Goal: Task Accomplishment & Management: Use online tool/utility

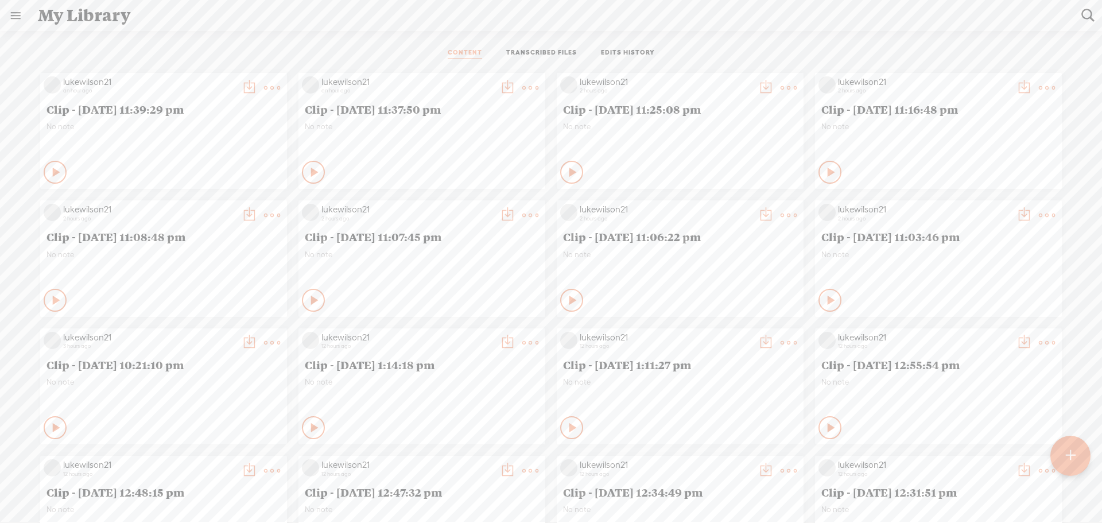
click at [257, 82] on t at bounding box center [249, 88] width 16 height 16
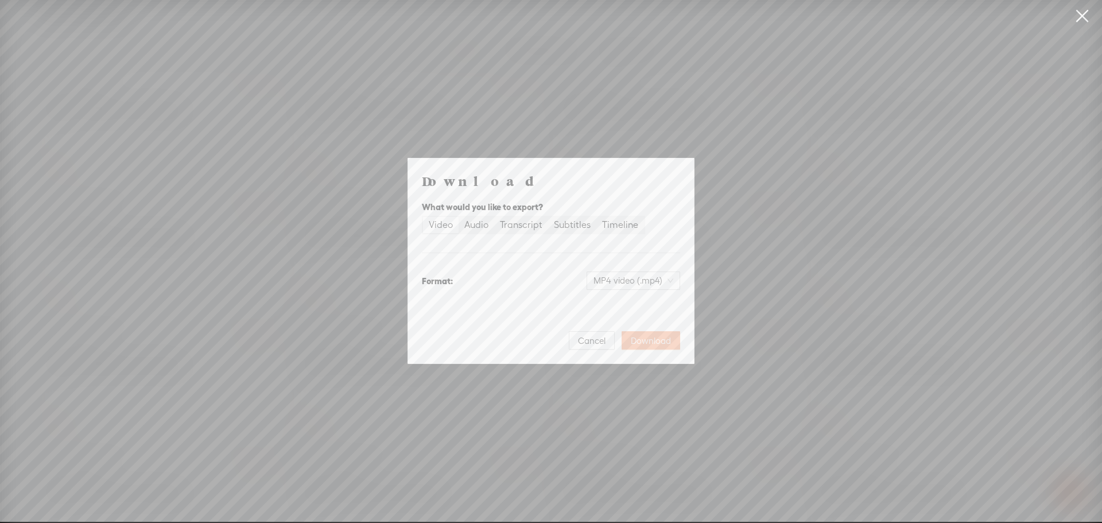
click at [641, 339] on span "Download" at bounding box center [651, 340] width 40 height 11
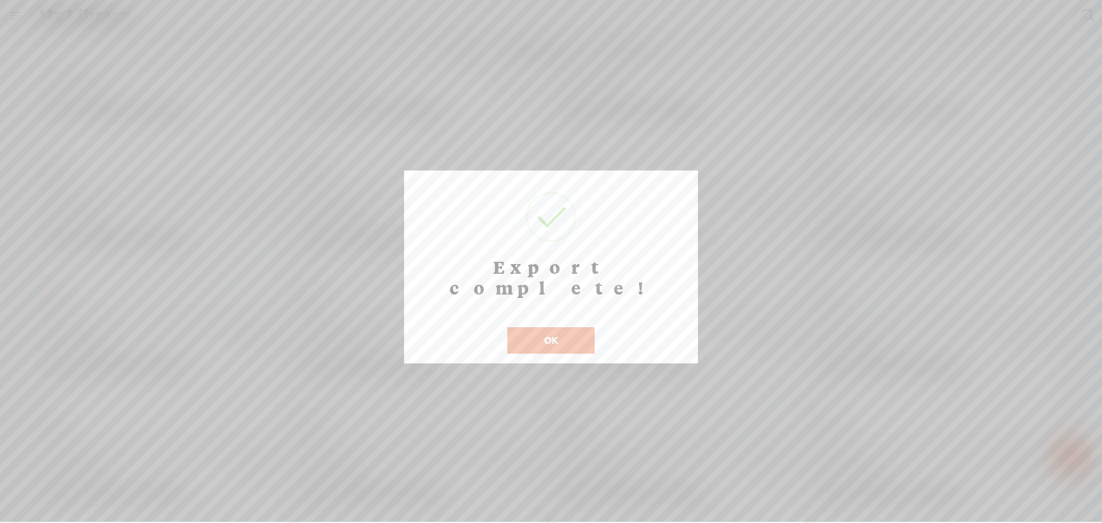
click at [563, 327] on button "OK" at bounding box center [551, 340] width 87 height 26
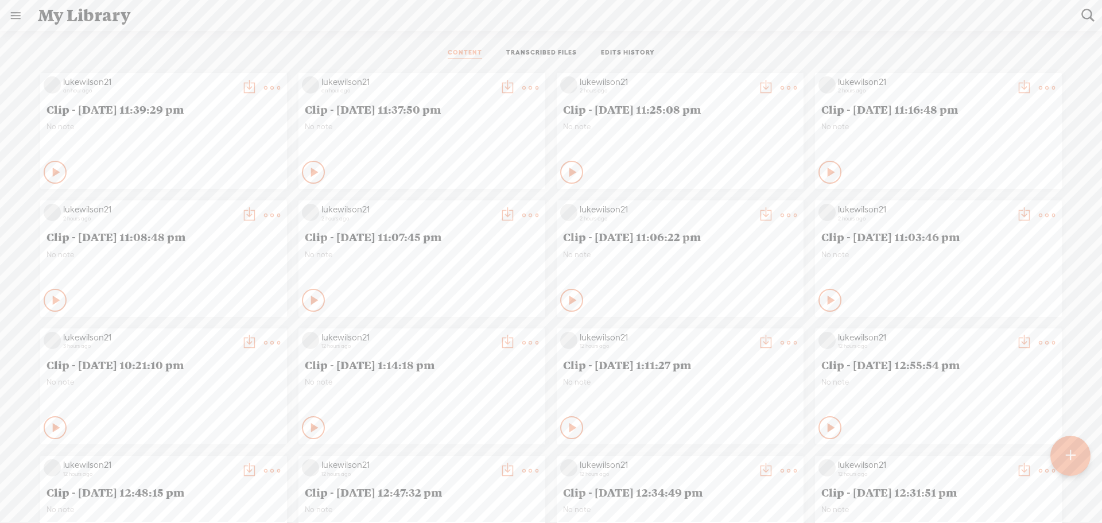
click at [220, 156] on div "lukewilson21 an hour ago Clip - [DATE] 11:39:29 pm No note Play Content" at bounding box center [163, 131] width 247 height 116
click at [241, 87] on t at bounding box center [249, 88] width 16 height 16
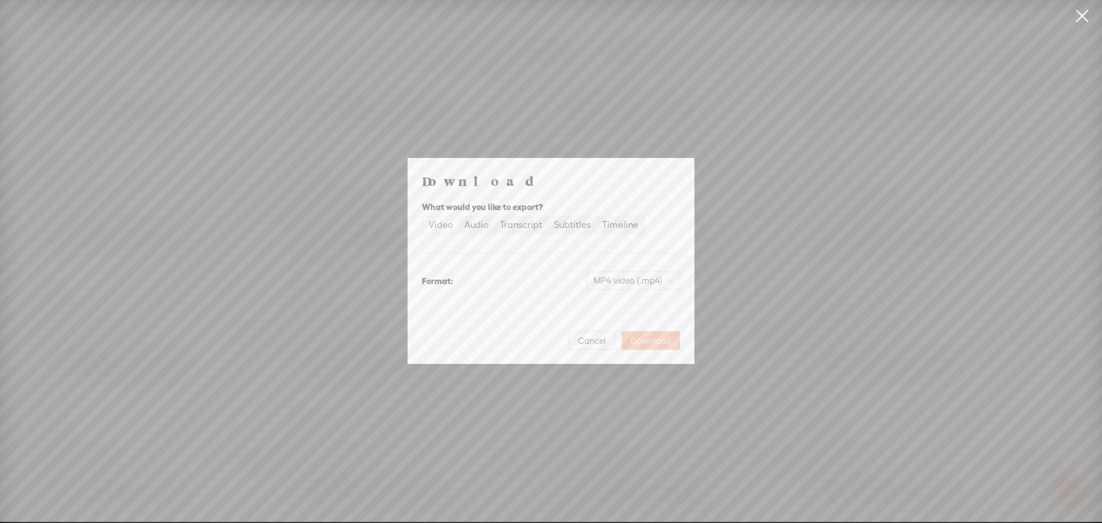
click at [640, 349] on button "Download" at bounding box center [651, 340] width 59 height 18
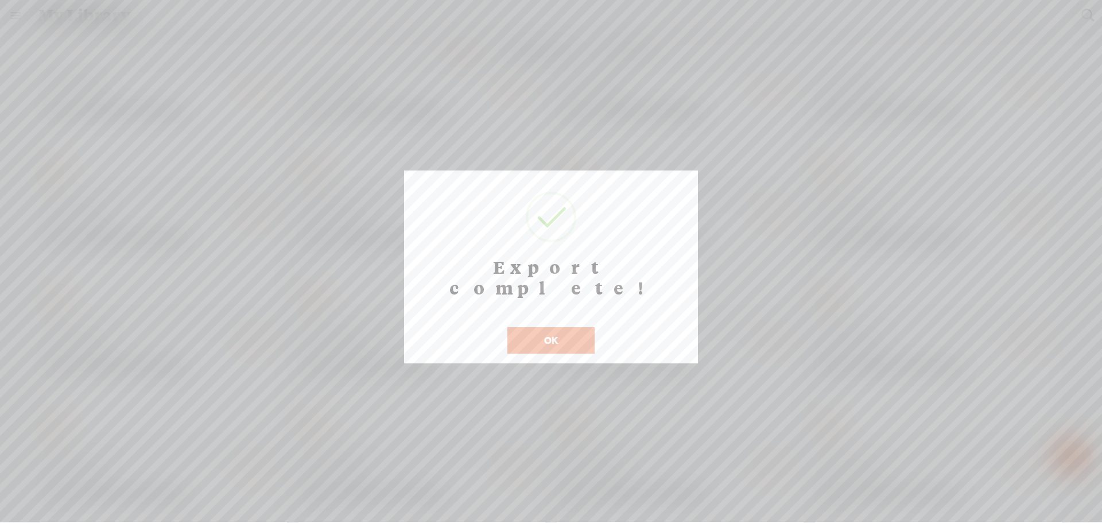
click at [582, 327] on button "OK" at bounding box center [551, 340] width 87 height 26
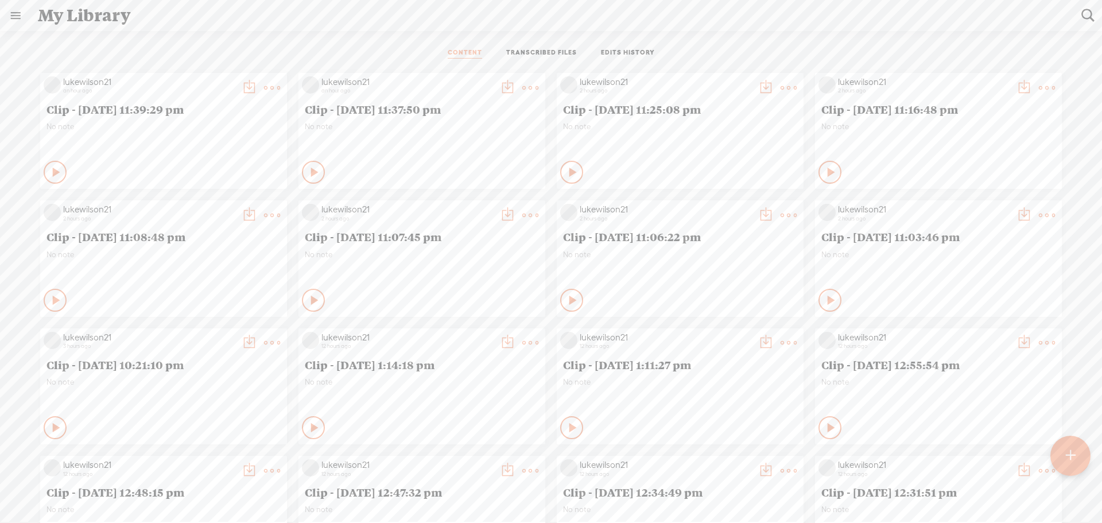
click at [1071, 453] on t at bounding box center [1071, 455] width 10 height 25
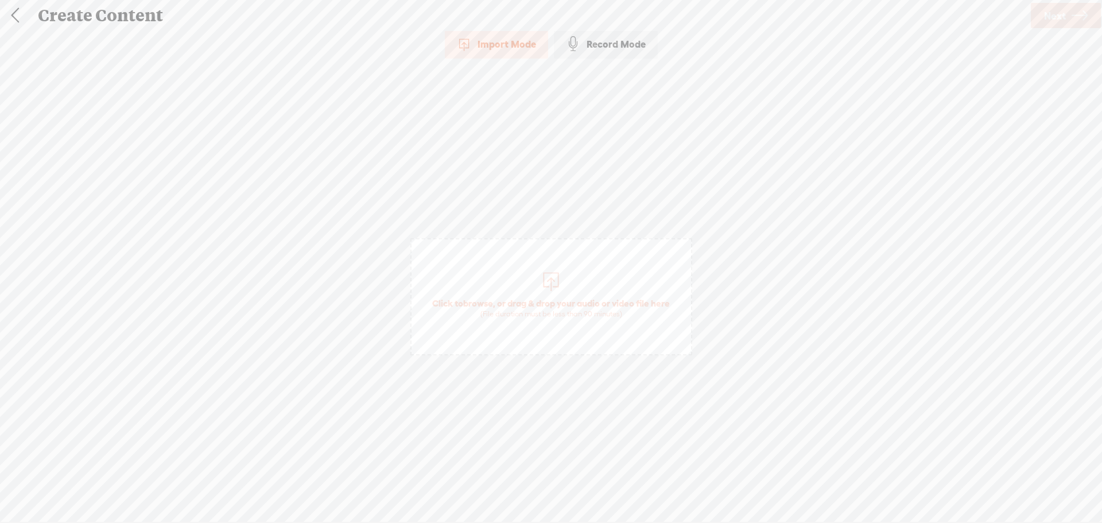
click at [547, 316] on div "(File duration must be less than 90 minutes)" at bounding box center [551, 313] width 238 height 9
click at [1047, 17] on span "Next" at bounding box center [1055, 15] width 22 height 29
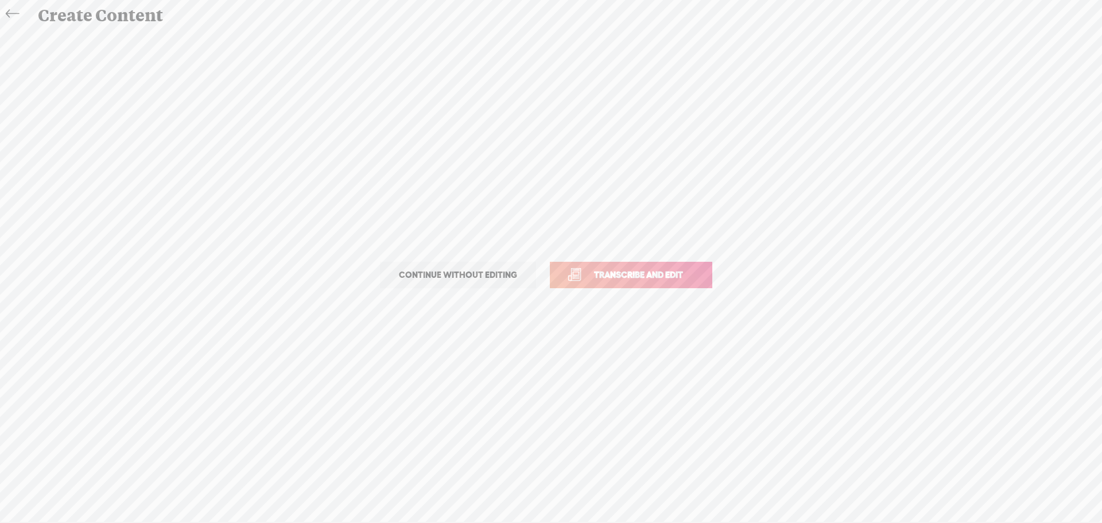
click at [702, 278] on link "Transcribe and edit" at bounding box center [631, 275] width 162 height 26
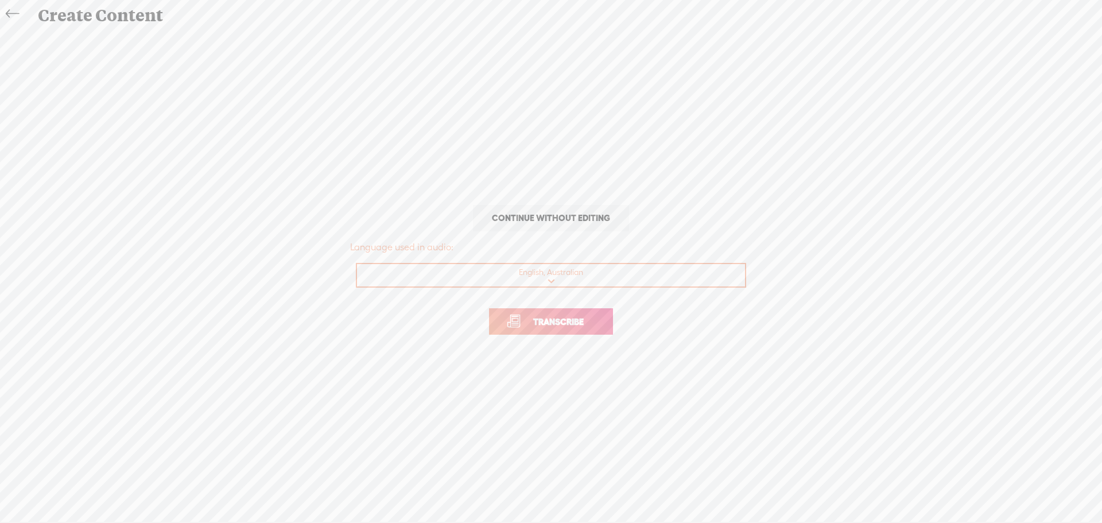
click at [601, 328] on link "Transcribe" at bounding box center [551, 321] width 124 height 26
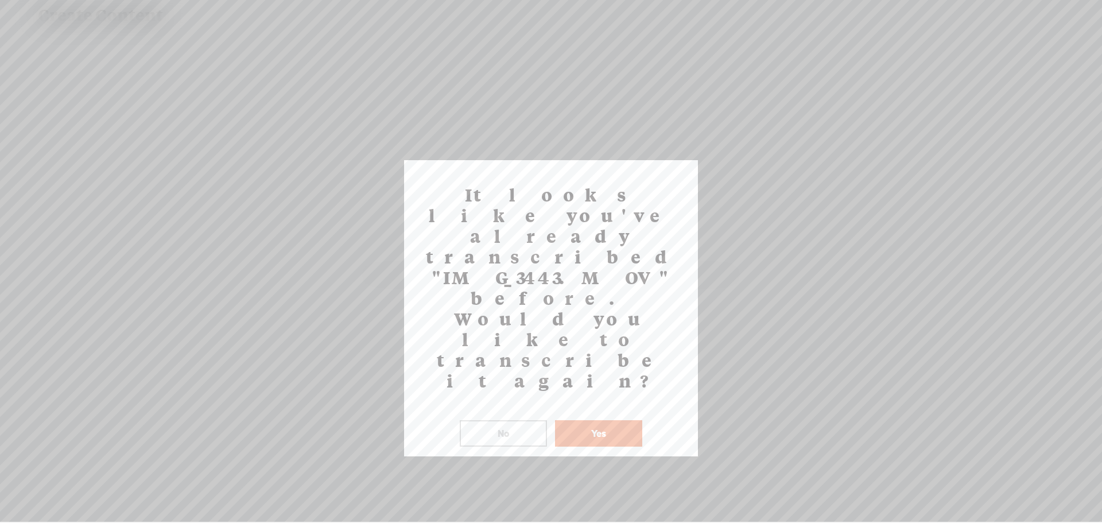
click at [527, 420] on button "No" at bounding box center [503, 433] width 87 height 26
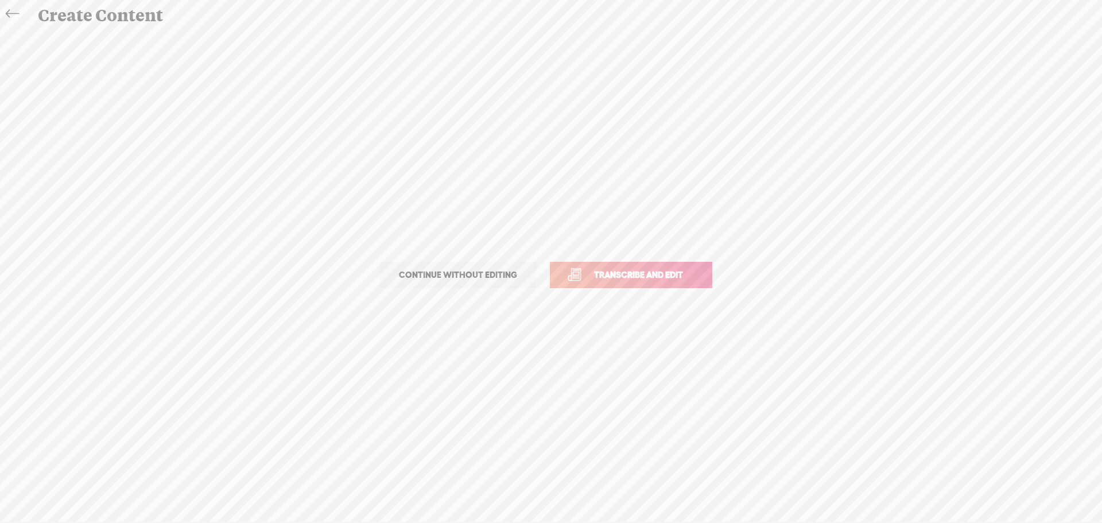
click at [9, 16] on icon at bounding box center [12, 14] width 13 height 26
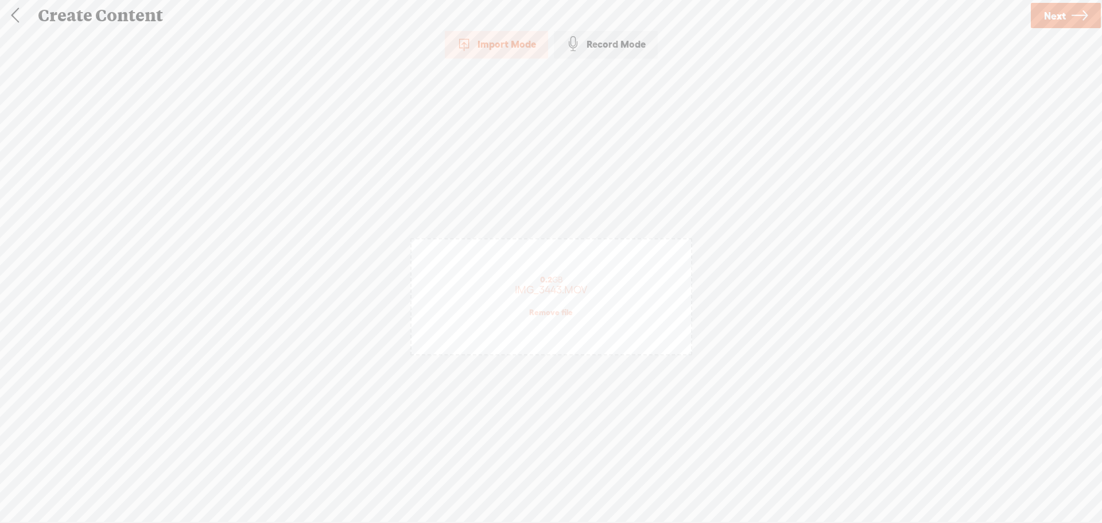
click at [548, 312] on link "Remove file" at bounding box center [551, 312] width 44 height 10
click at [548, 312] on div "(File duration must be less than 90 minutes)" at bounding box center [551, 313] width 238 height 9
click at [1072, 23] on icon at bounding box center [1080, 15] width 16 height 29
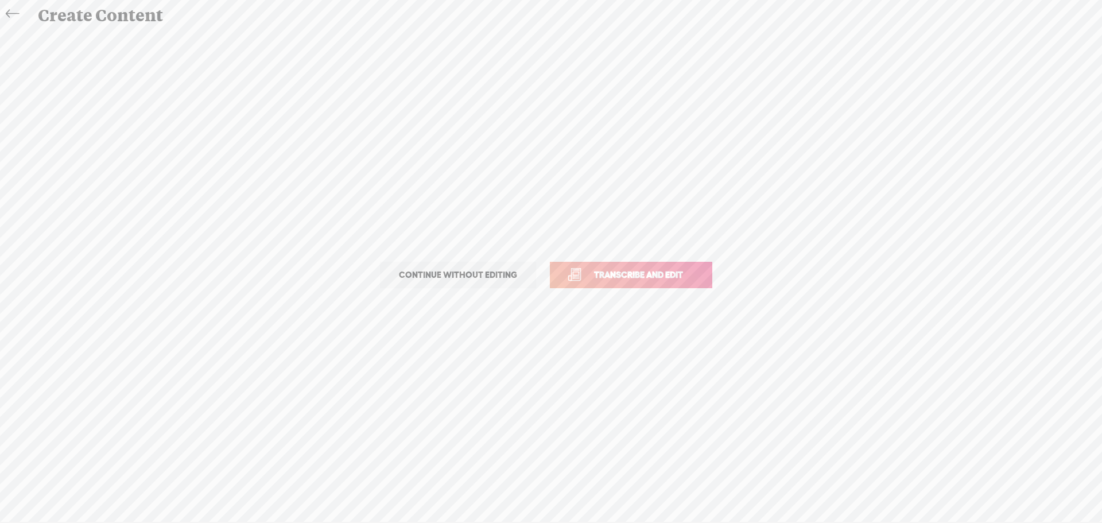
click at [668, 263] on link "Transcribe and edit" at bounding box center [631, 275] width 162 height 26
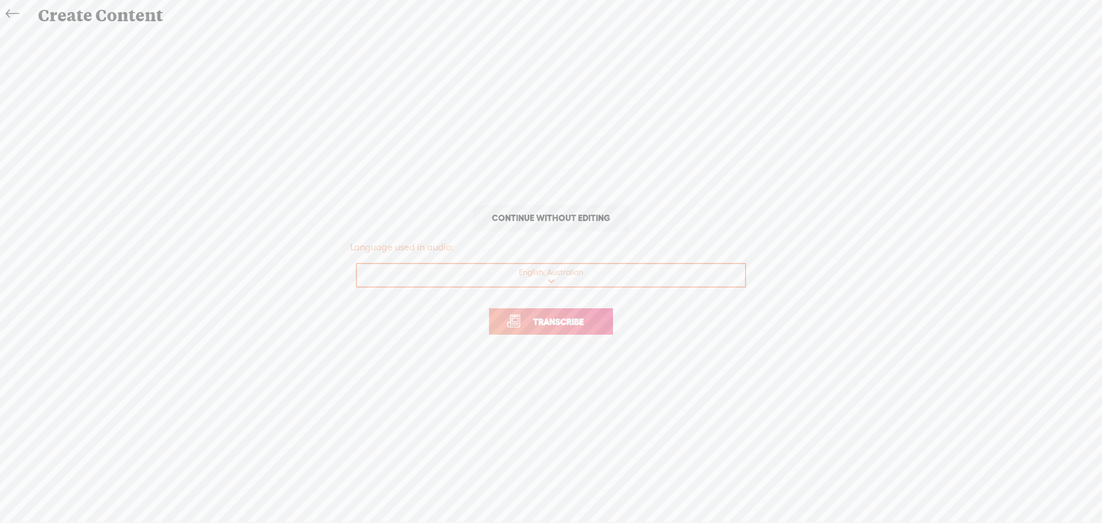
click at [583, 322] on span "Transcribe" at bounding box center [558, 321] width 75 height 13
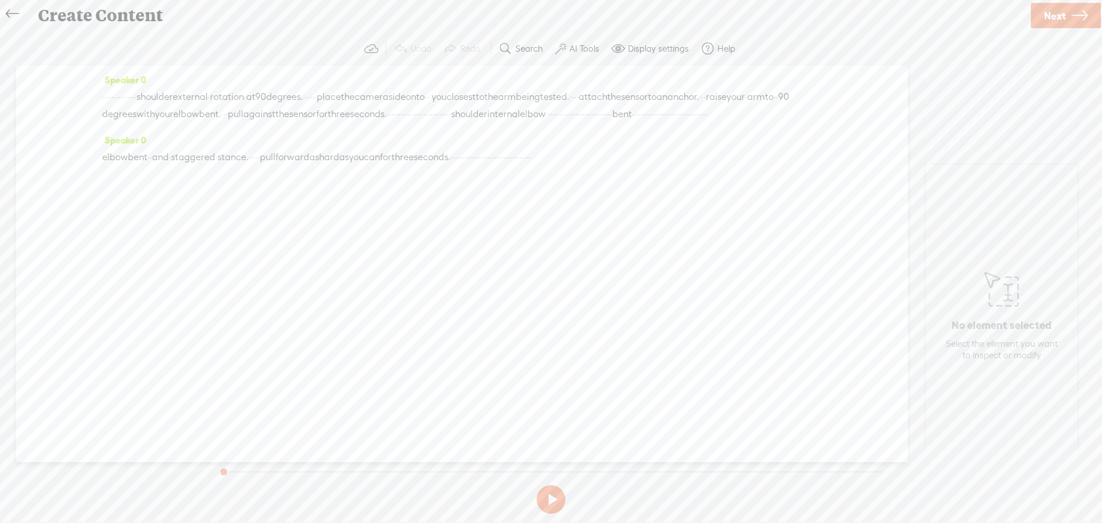
click at [389, 114] on span "·" at bounding box center [388, 114] width 2 height 17
click at [727, 84] on span at bounding box center [722, 86] width 17 height 21
click at [553, 499] on button at bounding box center [551, 499] width 29 height 29
drag, startPoint x: 440, startPoint y: 95, endPoint x: 816, endPoint y: 109, distance: 375.8
click at [816, 109] on div "· · · · · · · · · · · · · · · shoulder external · rotation · at 90 degrees. · ·…" at bounding box center [462, 105] width 720 height 34
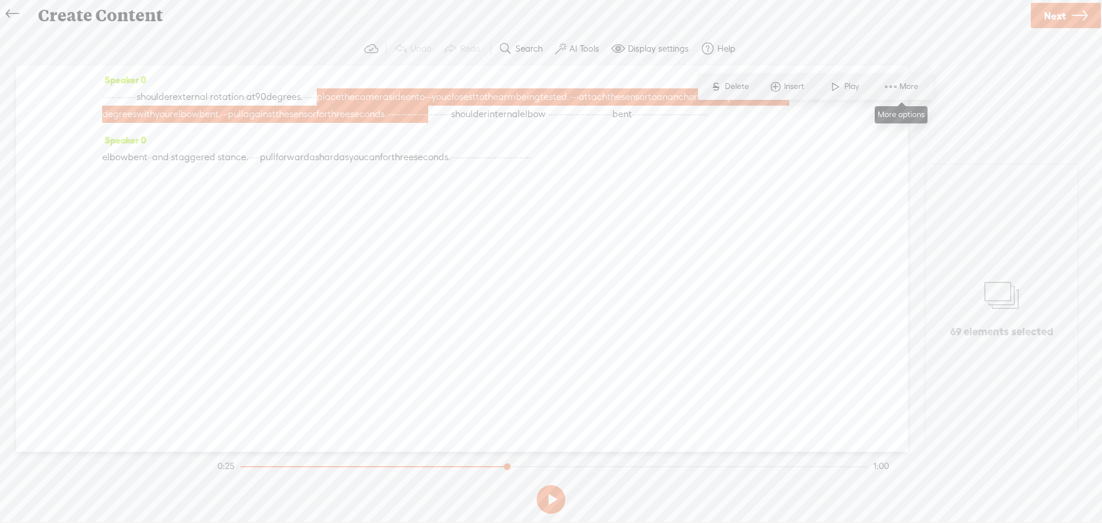
click at [896, 91] on span at bounding box center [890, 86] width 17 height 21
click at [975, 127] on span "Customize & export as clip" at bounding box center [993, 127] width 146 height 26
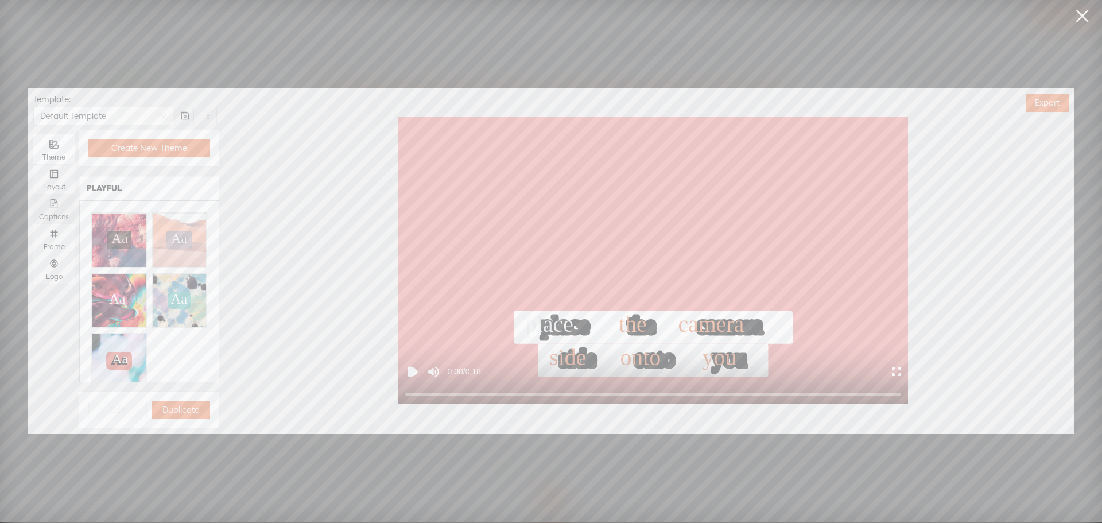
click at [58, 212] on div "Captions" at bounding box center [54, 209] width 30 height 30
click at [33, 194] on input "Captions" at bounding box center [33, 194] width 0 height 0
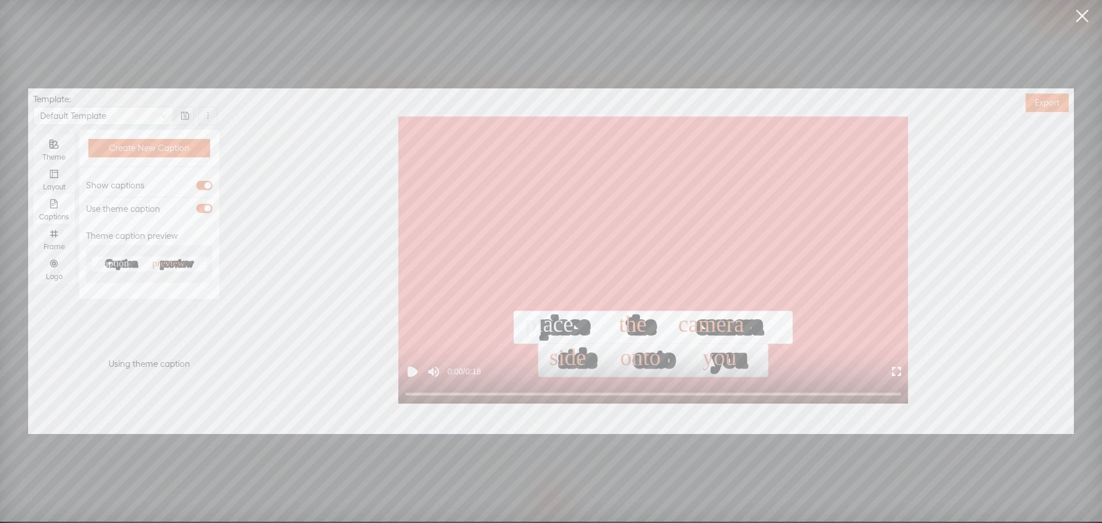
click at [200, 208] on span "button" at bounding box center [204, 208] width 16 height 9
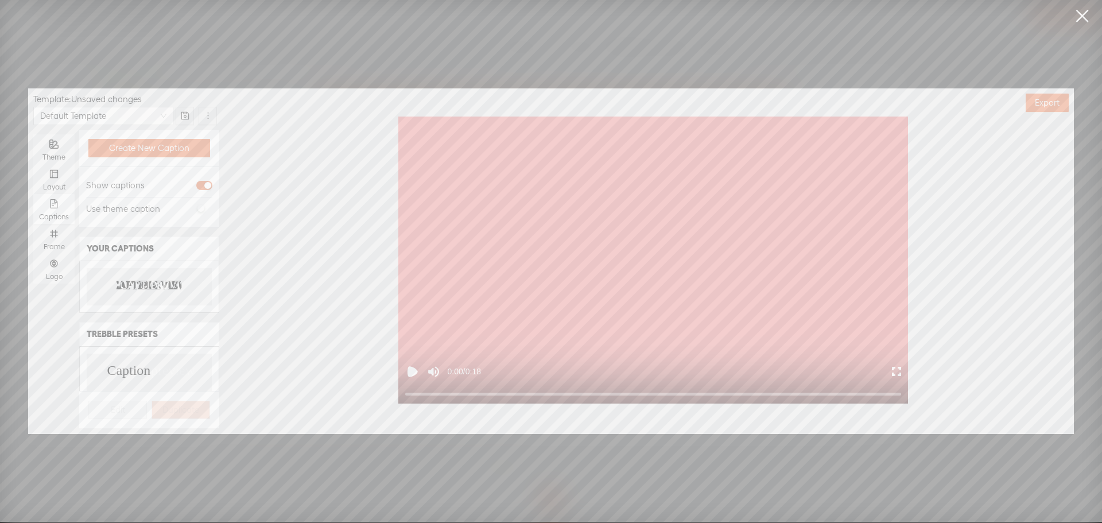
click at [158, 278] on div "CAPTION PREVIEW CAPTION PREVIEW" at bounding box center [149, 286] width 125 height 37
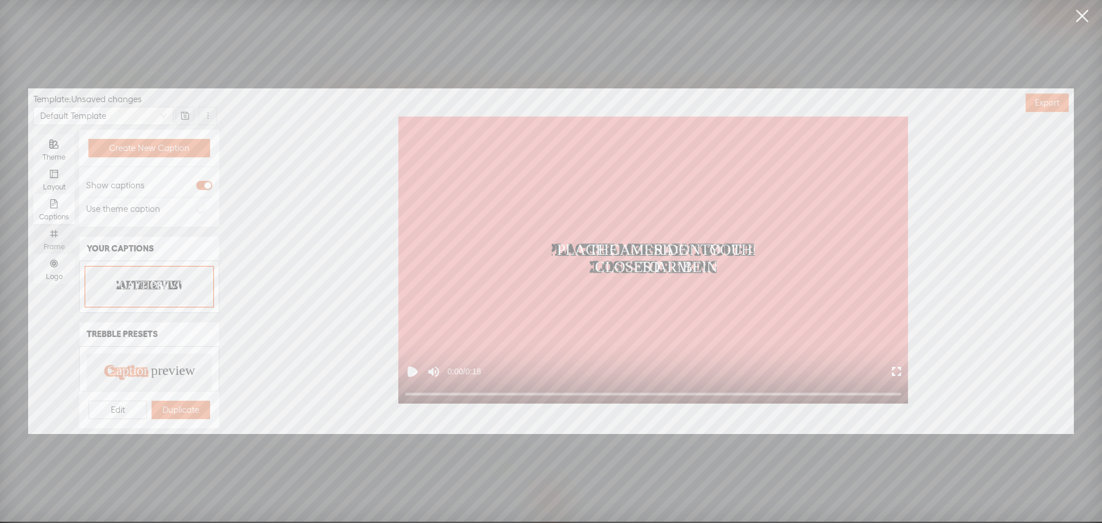
click at [57, 233] on icon "number" at bounding box center [53, 233] width 9 height 9
click at [33, 224] on input "Frame" at bounding box center [33, 224] width 0 height 0
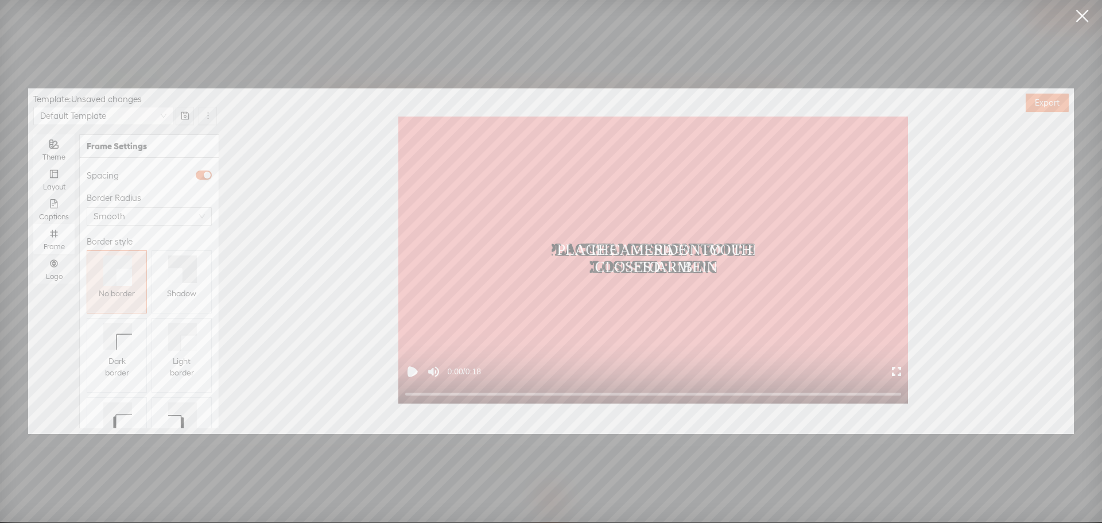
click at [169, 284] on div "Shadow" at bounding box center [181, 293] width 29 height 21
click at [51, 266] on icon "number" at bounding box center [53, 263] width 7 height 7
click at [33, 254] on input "Logo" at bounding box center [33, 254] width 0 height 0
click at [137, 362] on span "Replace logo..." at bounding box center [150, 367] width 56 height 11
click at [113, 285] on div at bounding box center [116, 262] width 58 height 58
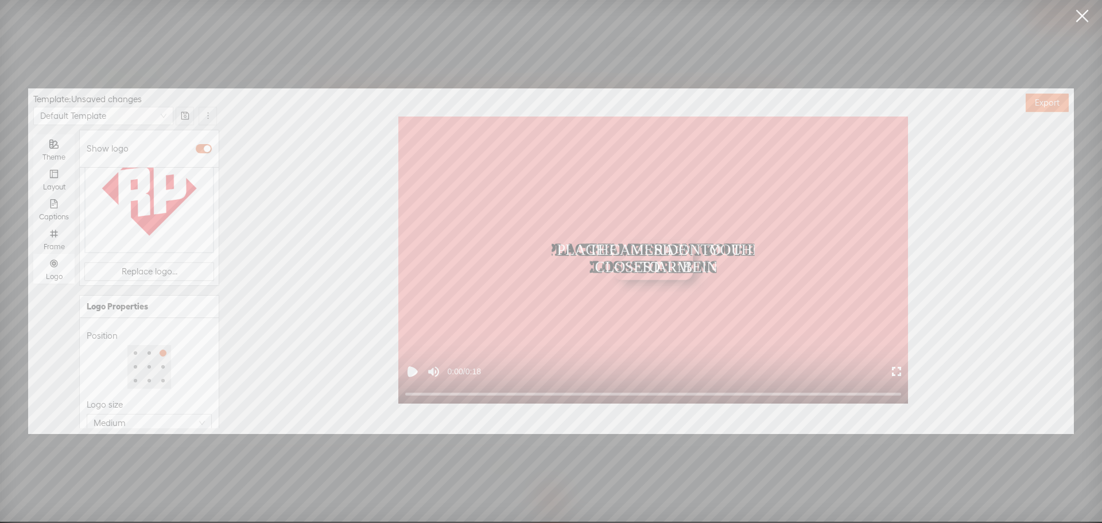
scroll to position [148, 0]
click at [129, 411] on div at bounding box center [130, 415] width 86 height 20
click at [128, 412] on div at bounding box center [130, 415] width 80 height 7
type input "50%"
click at [126, 412] on div at bounding box center [129, 415] width 6 height 6
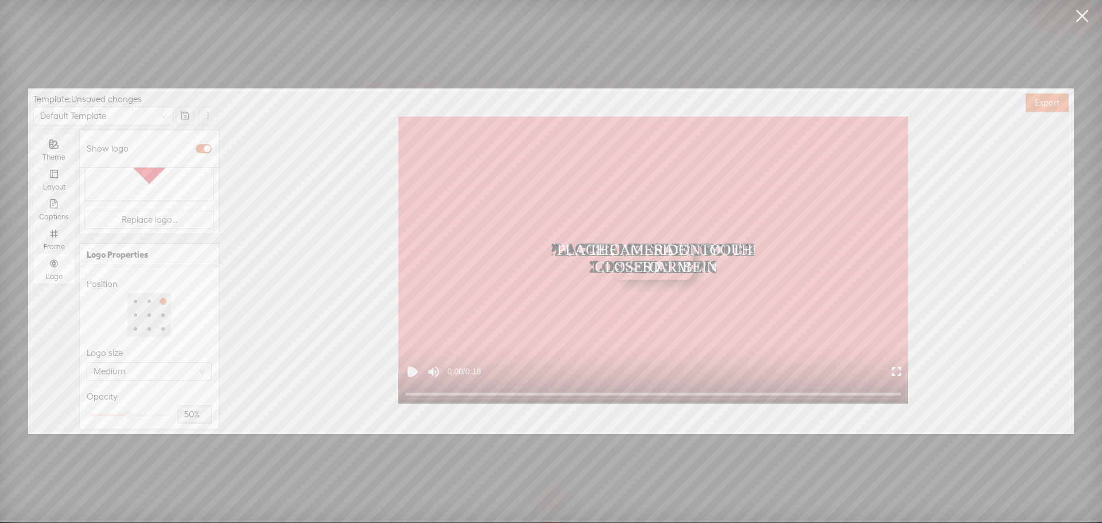
click at [147, 390] on div "Opacity" at bounding box center [149, 397] width 125 height 14
click at [1040, 95] on button "Export" at bounding box center [1047, 103] width 43 height 18
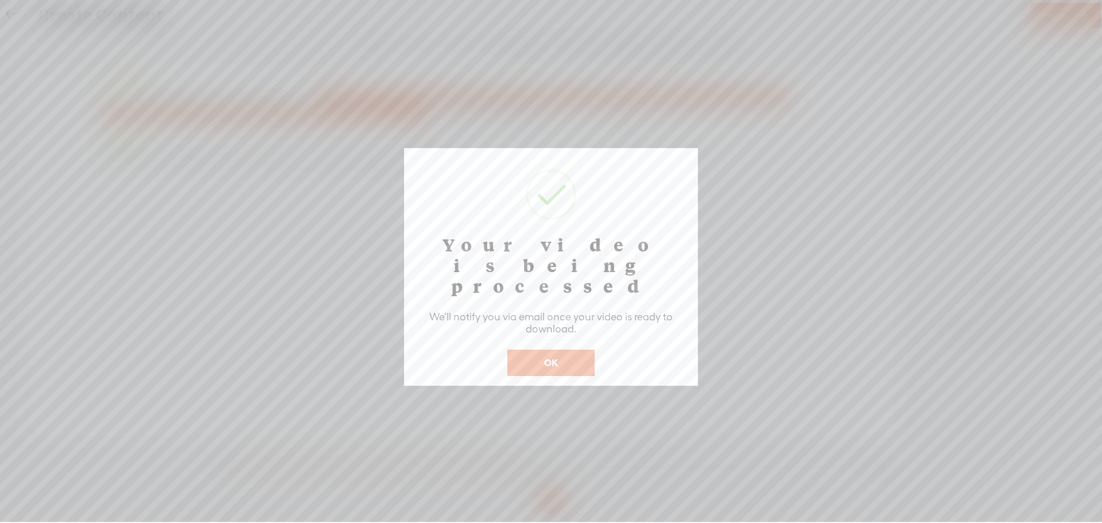
click at [558, 350] on button "OK" at bounding box center [551, 363] width 87 height 26
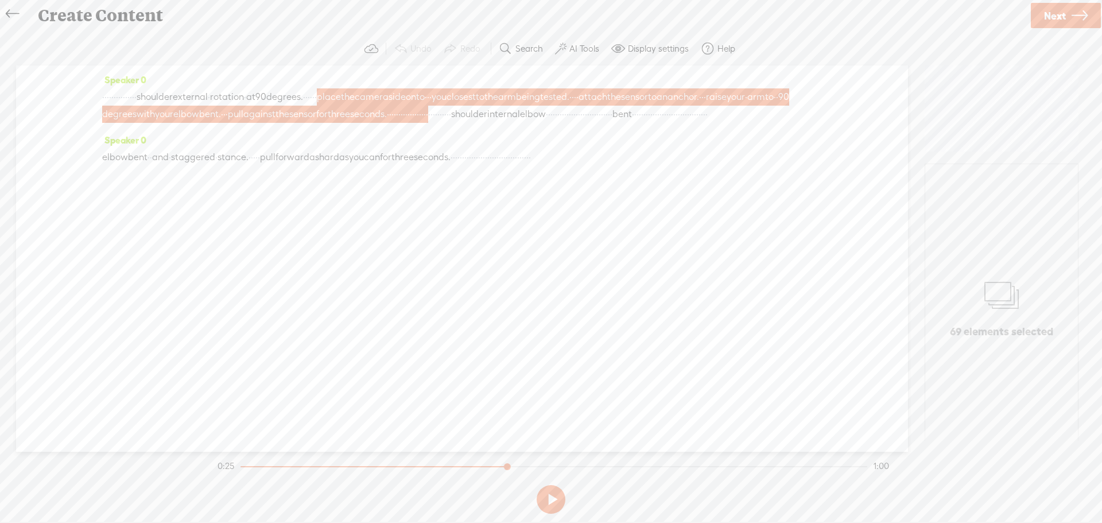
click at [453, 166] on span "·" at bounding box center [452, 157] width 2 height 17
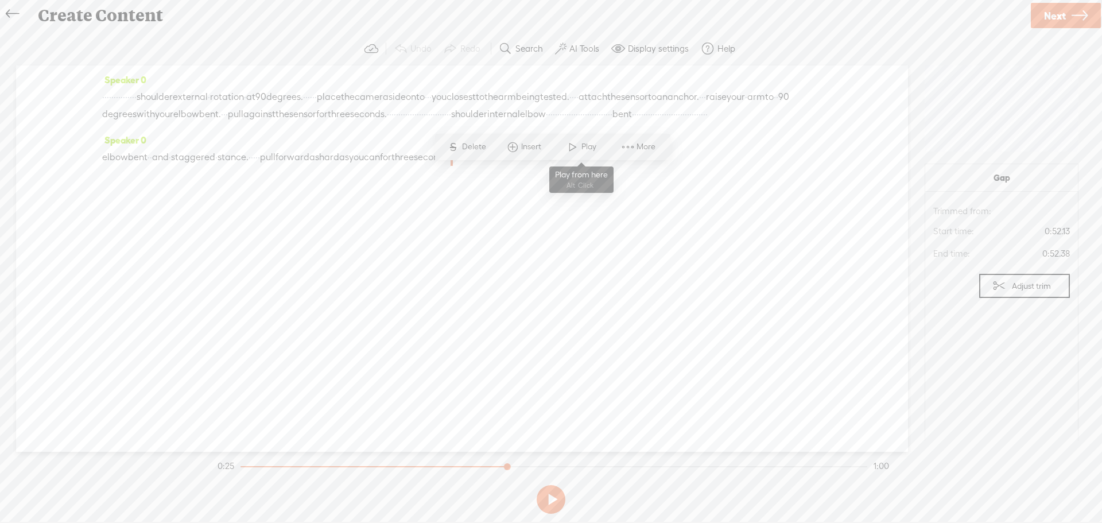
click at [580, 147] on span at bounding box center [572, 147] width 17 height 21
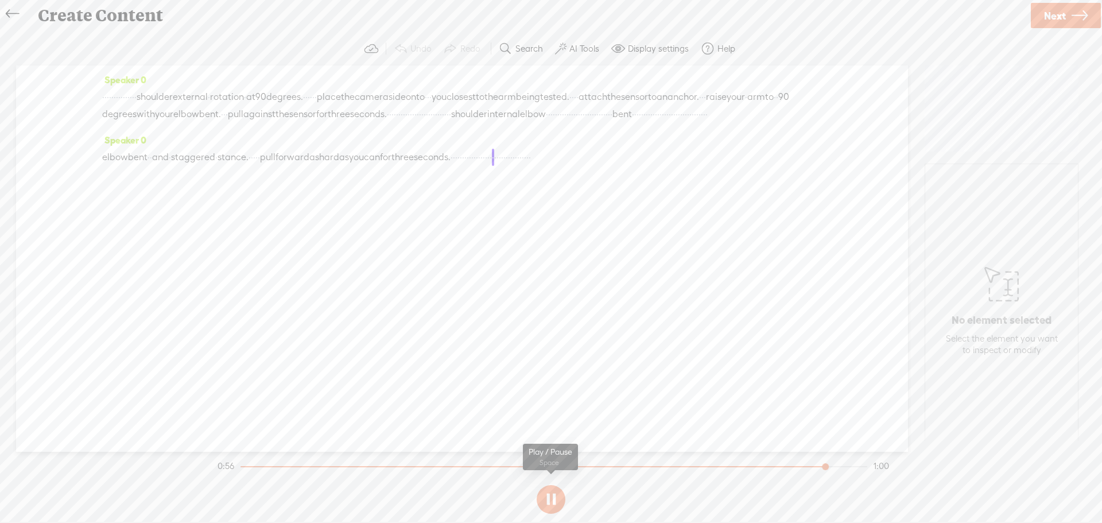
click at [545, 502] on button at bounding box center [551, 499] width 29 height 29
click at [494, 166] on span "·" at bounding box center [493, 157] width 2 height 17
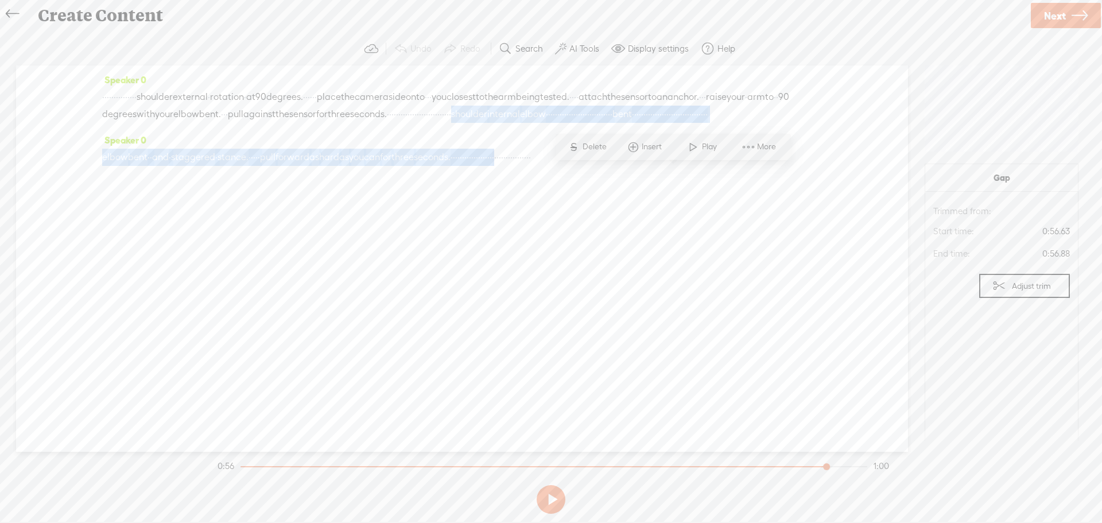
drag, startPoint x: 673, startPoint y: 174, endPoint x: 169, endPoint y: 134, distance: 505.1
click at [169, 134] on div "Speaker 0 · · · · · · · · · · · · · · · shoulder external · rotation · at 90 de…" at bounding box center [462, 258] width 892 height 386
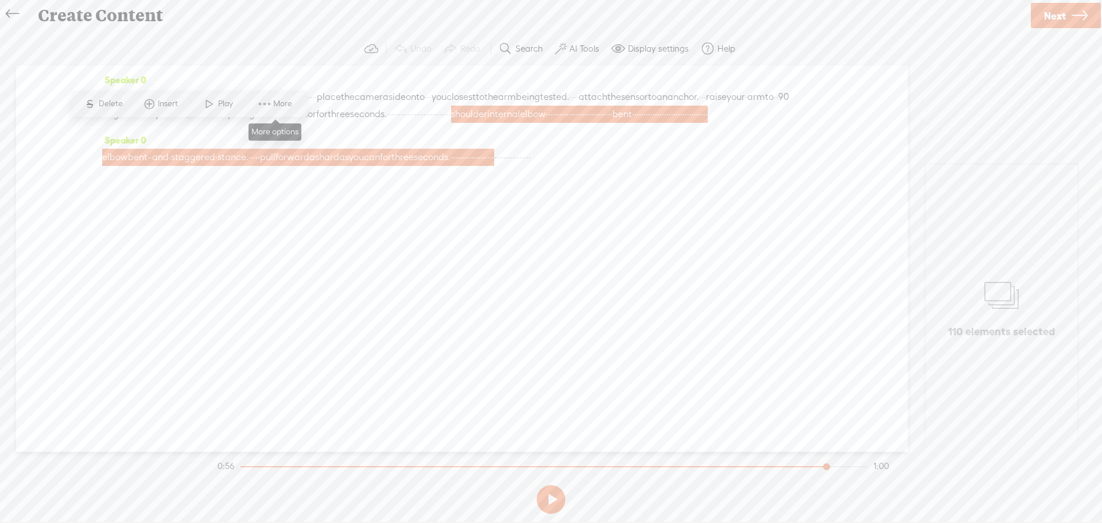
click at [274, 104] on span "More" at bounding box center [284, 103] width 22 height 11
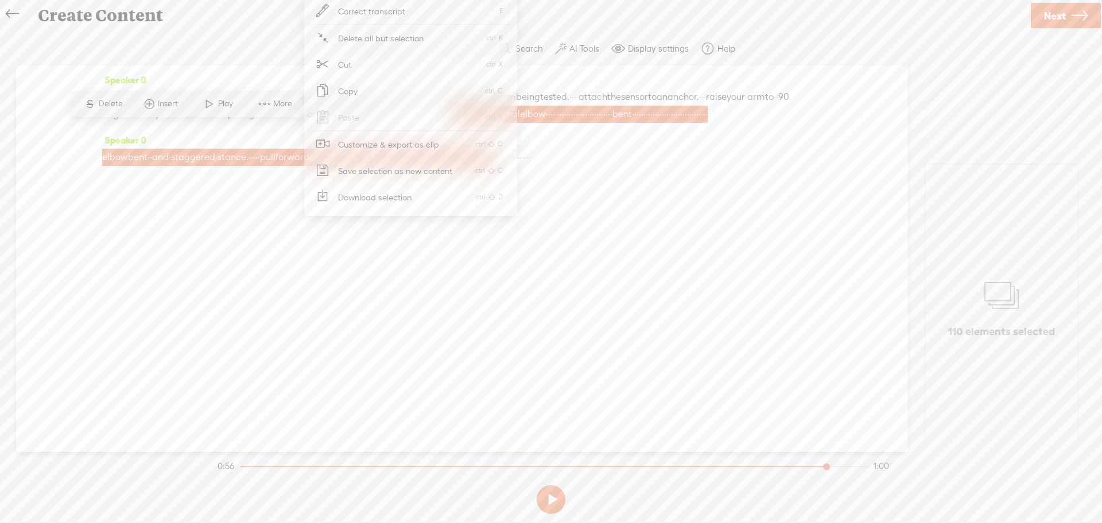
click at [365, 142] on span "Customize & export as clip" at bounding box center [389, 144] width 146 height 26
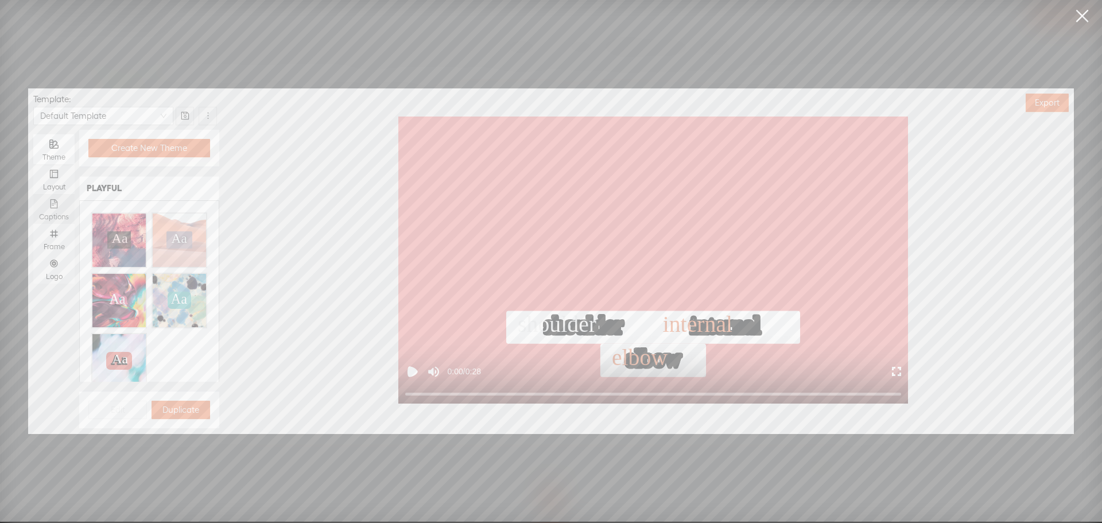
click at [56, 209] on div "Captions" at bounding box center [54, 209] width 30 height 30
click at [33, 194] on input "Captions" at bounding box center [33, 194] width 0 height 0
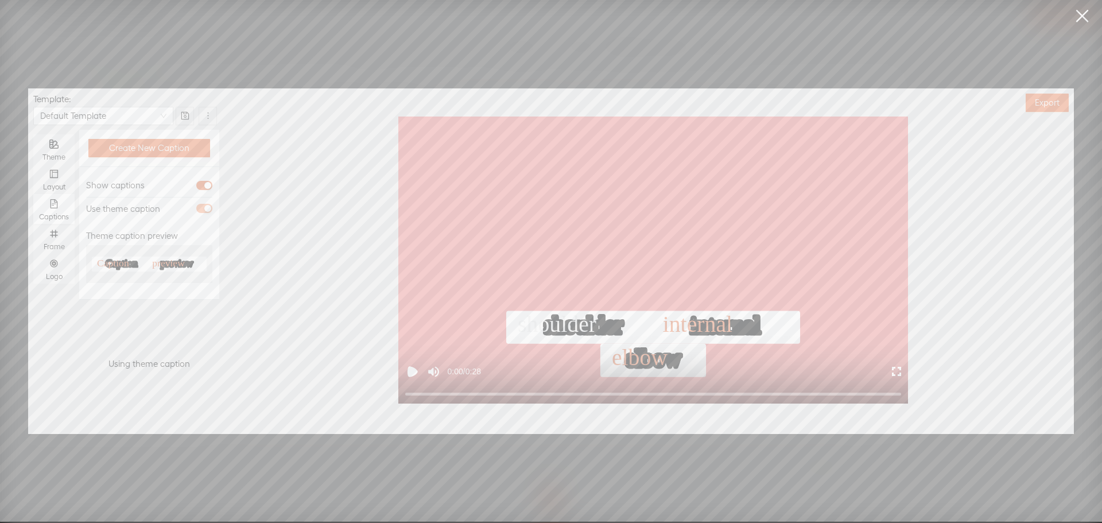
click at [200, 207] on span "button" at bounding box center [204, 208] width 16 height 9
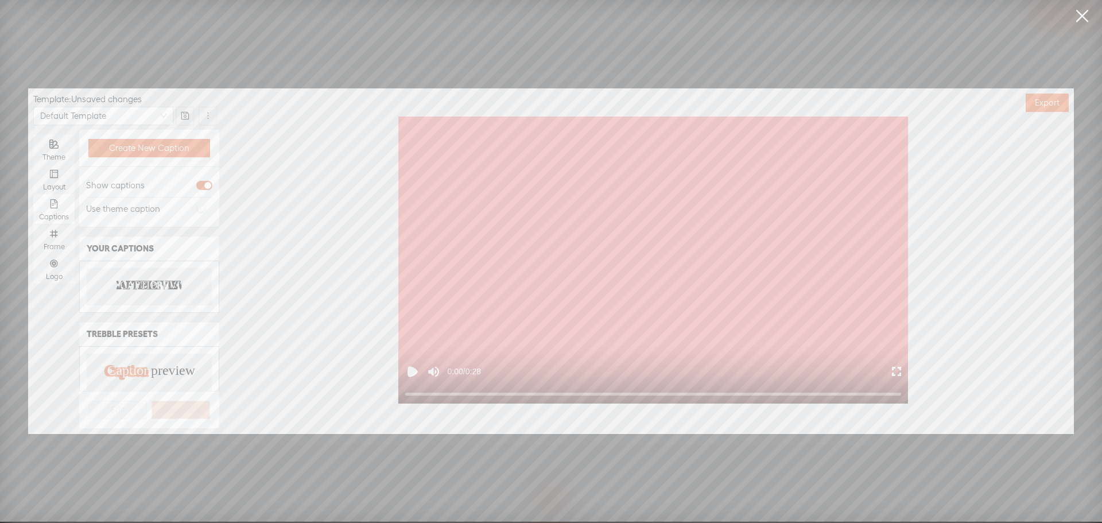
click at [156, 288] on text "PREVIEW" at bounding box center [173, 285] width 46 height 11
click at [62, 229] on div "Frame" at bounding box center [54, 239] width 30 height 30
click at [33, 224] on input "Frame" at bounding box center [33, 224] width 0 height 0
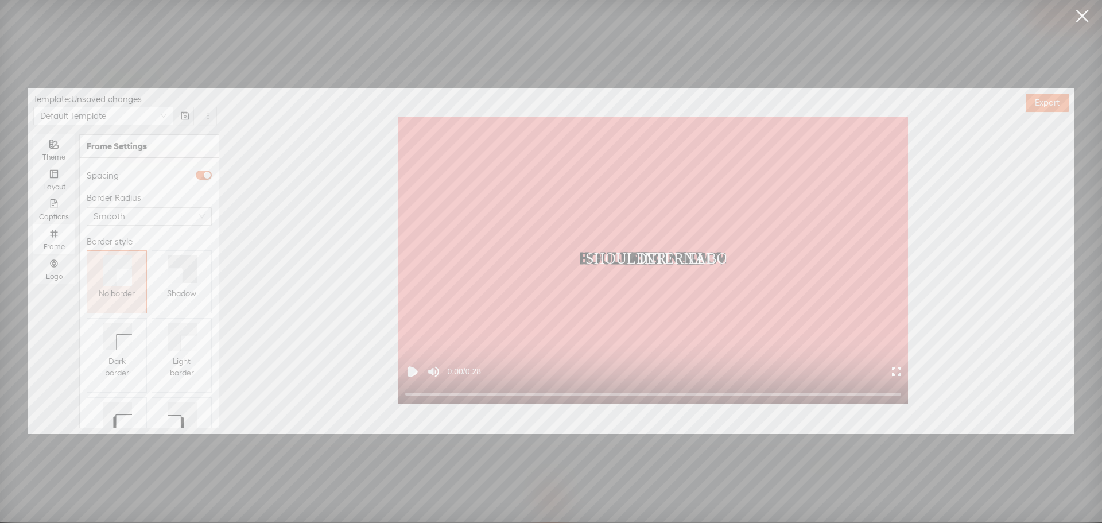
click at [180, 281] on icon at bounding box center [182, 269] width 29 height 28
click at [61, 265] on div "Logo" at bounding box center [54, 269] width 30 height 30
click at [33, 254] on input "Logo" at bounding box center [33, 254] width 0 height 0
click at [130, 362] on span "Replace logo..." at bounding box center [150, 367] width 56 height 11
click at [119, 274] on img at bounding box center [115, 261] width 47 height 47
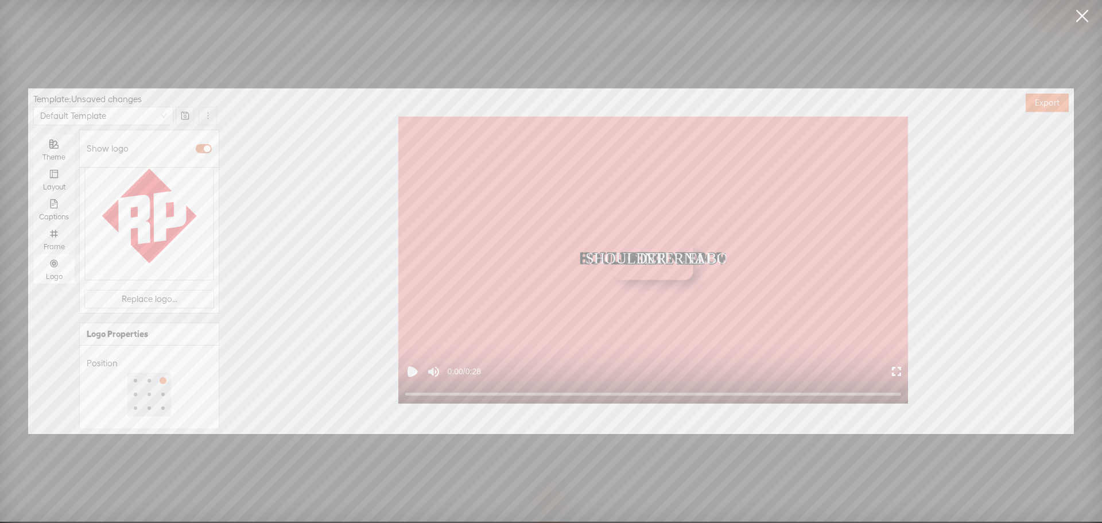
scroll to position [148, 0]
click at [127, 412] on div at bounding box center [130, 415] width 80 height 7
type input "50%"
click at [126, 412] on div at bounding box center [129, 415] width 6 height 6
click at [154, 390] on div "Opacity" at bounding box center [149, 397] width 125 height 14
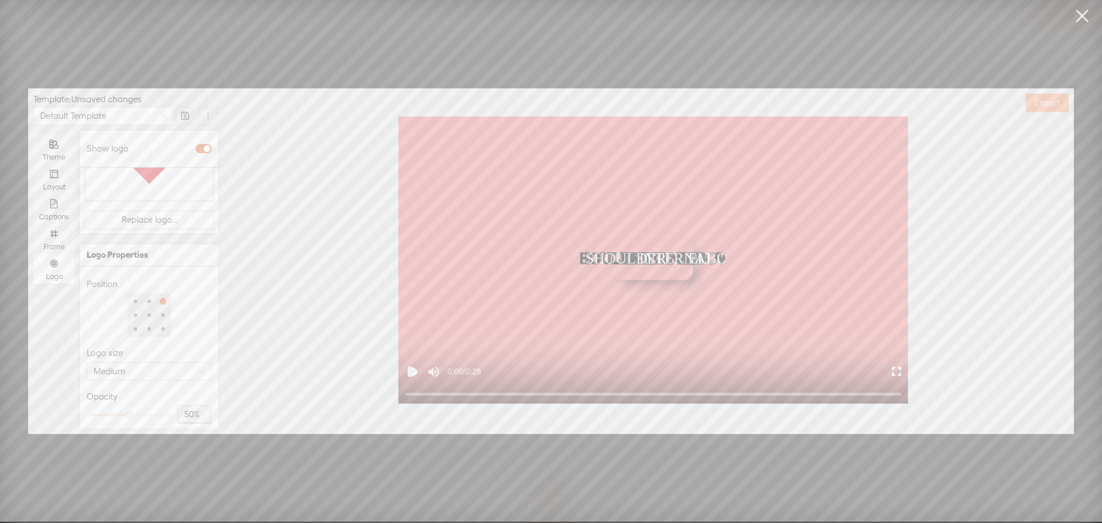
click at [1035, 109] on button "Export" at bounding box center [1047, 103] width 43 height 18
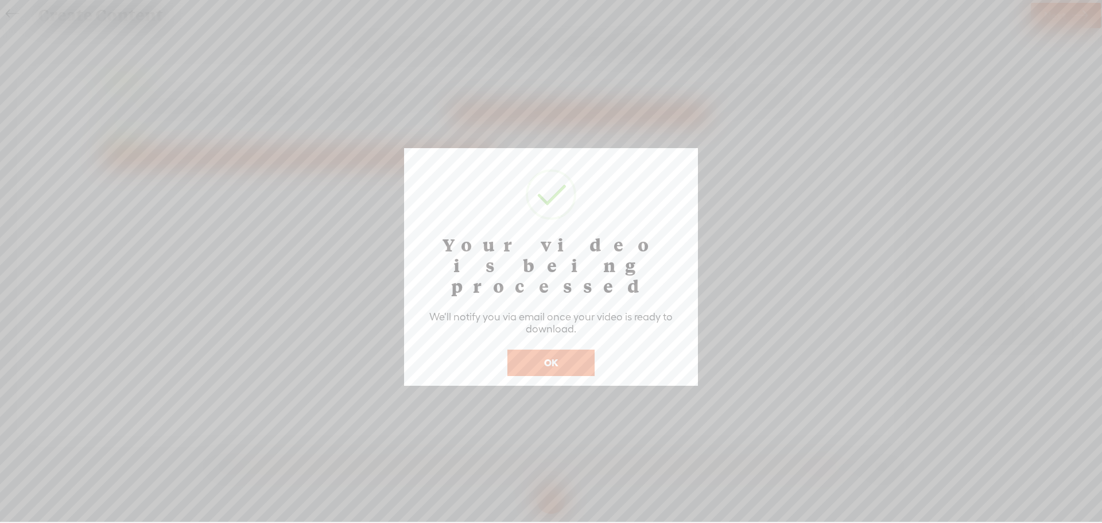
click at [543, 350] on button "OK" at bounding box center [551, 363] width 87 height 26
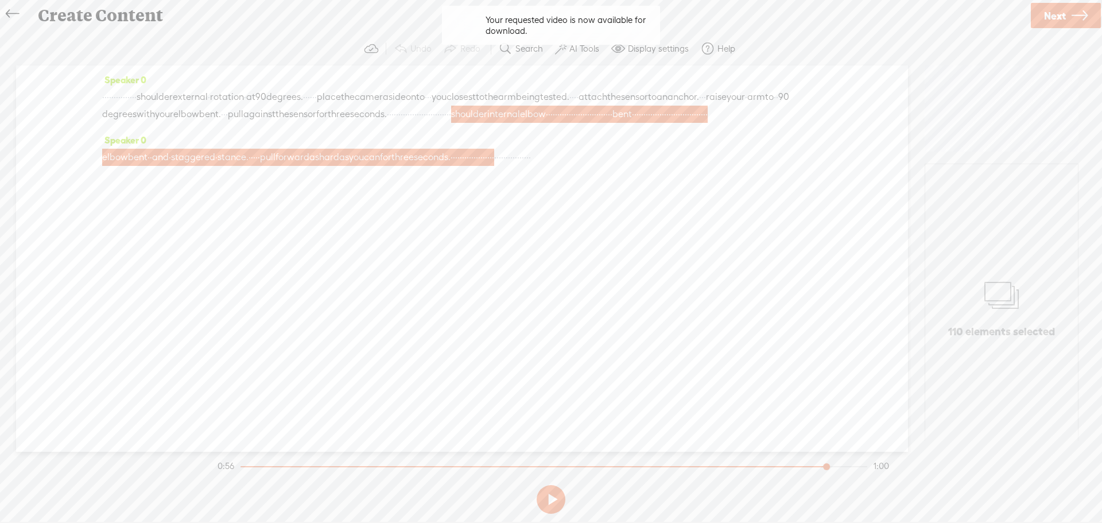
click at [6, 6] on icon at bounding box center [12, 14] width 13 height 26
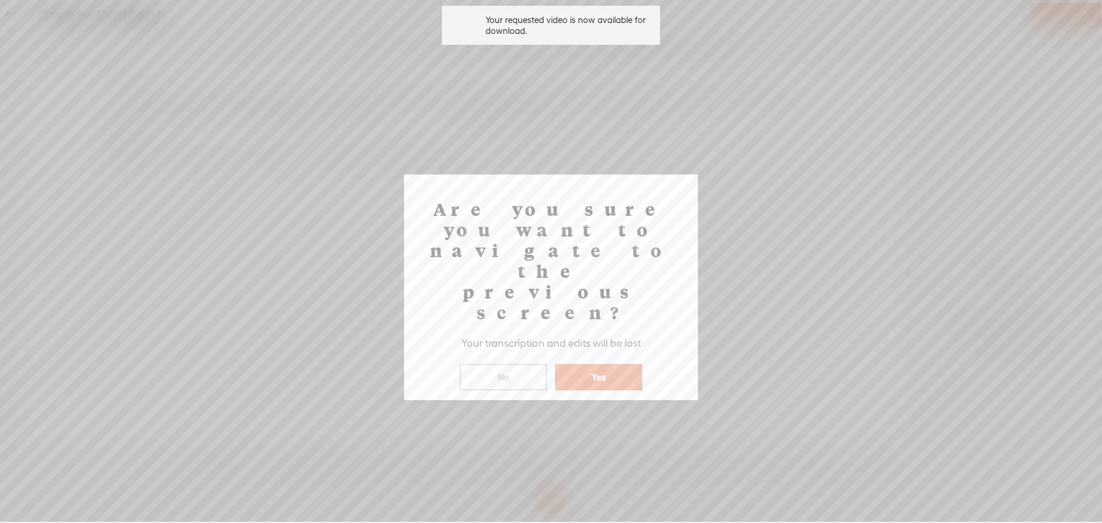
click at [578, 364] on button "Yes" at bounding box center [598, 377] width 87 height 26
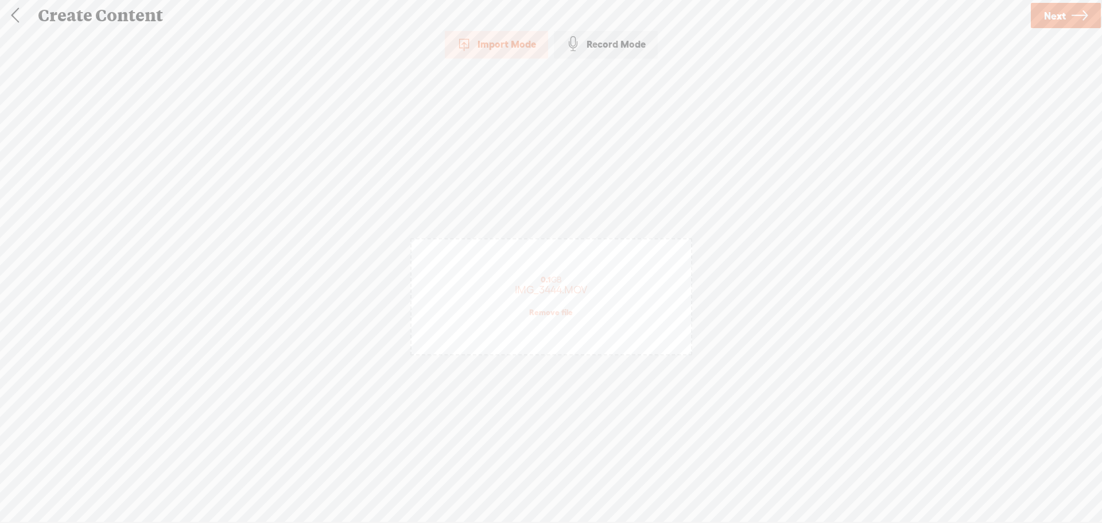
click at [21, 13] on link at bounding box center [15, 16] width 29 height 30
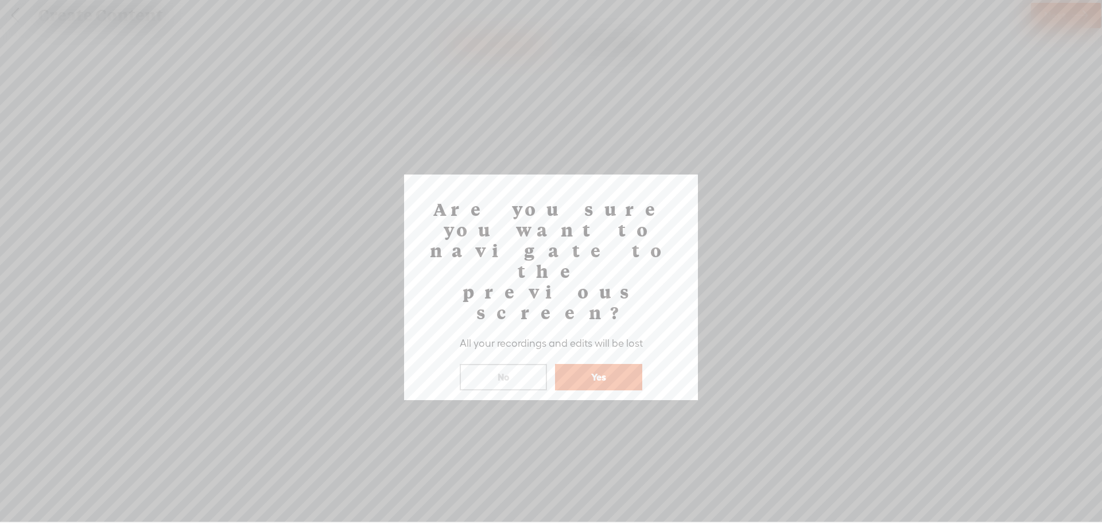
click at [600, 364] on button "Yes" at bounding box center [598, 377] width 87 height 26
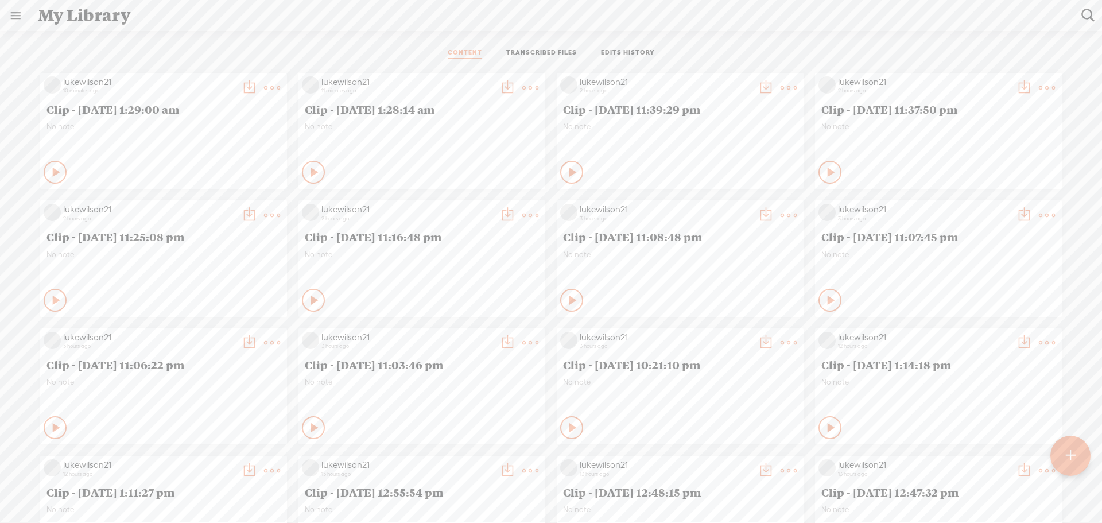
click at [257, 85] on t at bounding box center [249, 88] width 16 height 16
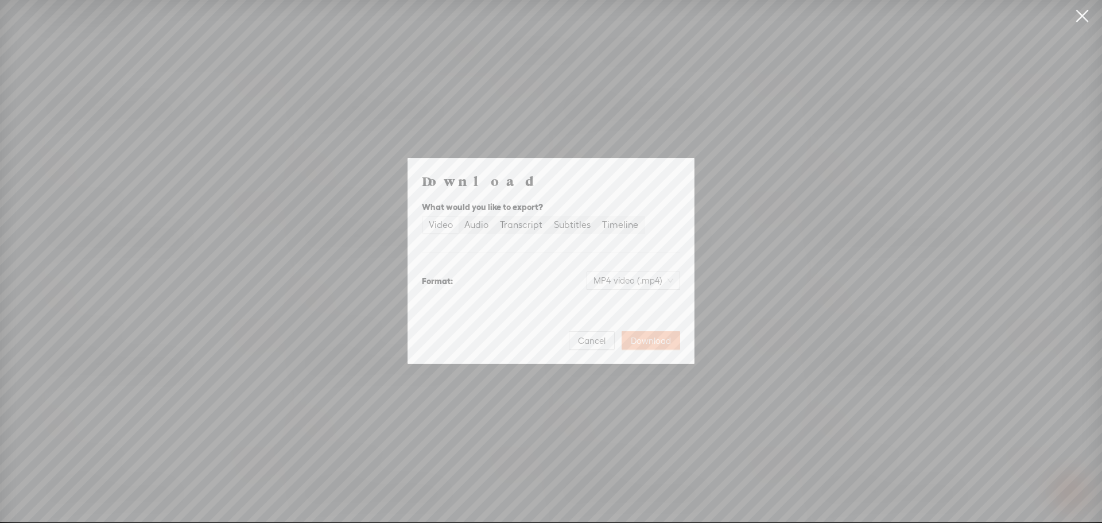
click at [645, 343] on span "Download" at bounding box center [651, 340] width 40 height 11
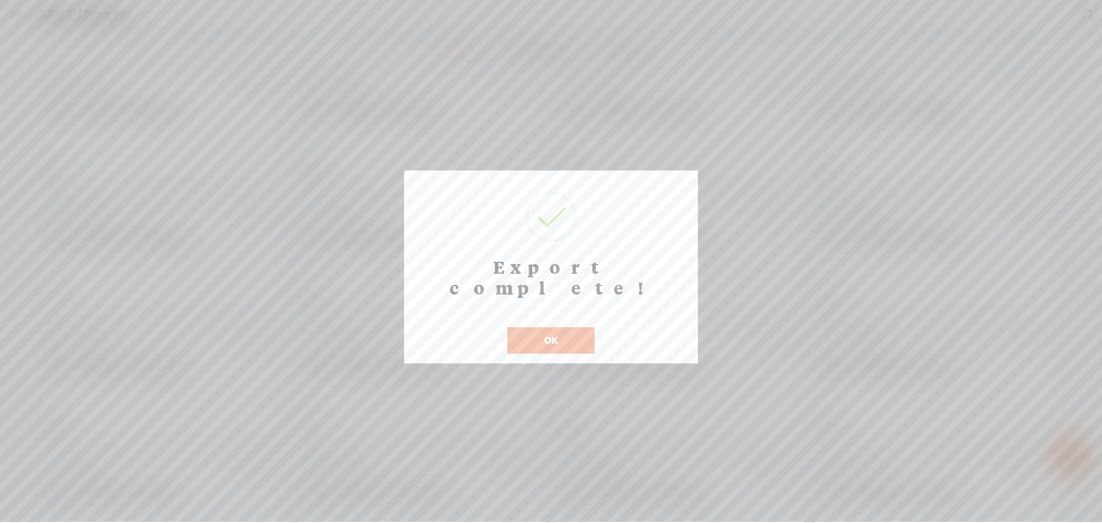
click at [559, 327] on button "OK" at bounding box center [551, 340] width 87 height 26
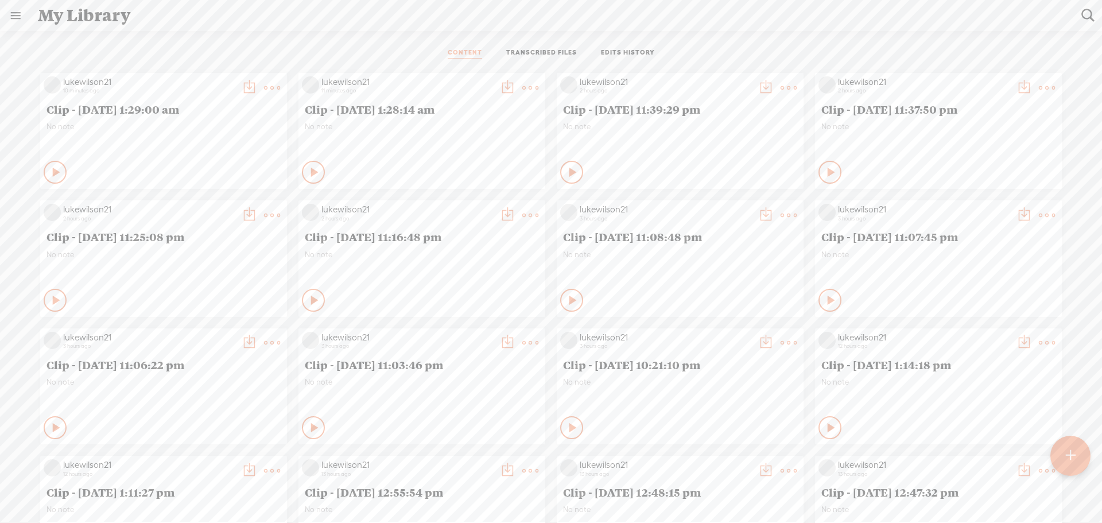
click at [241, 82] on t at bounding box center [249, 88] width 16 height 16
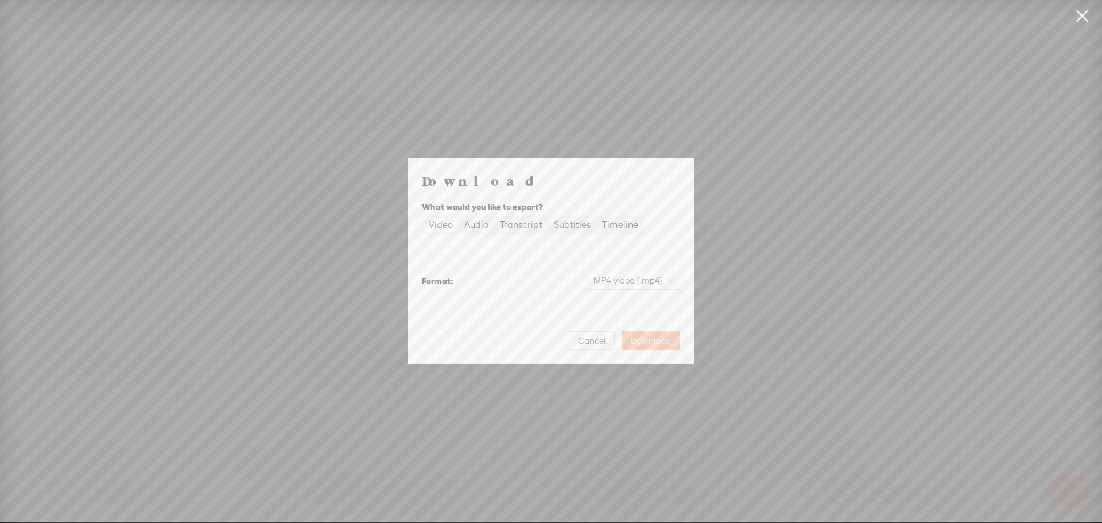
click at [668, 339] on span "Download" at bounding box center [651, 340] width 40 height 11
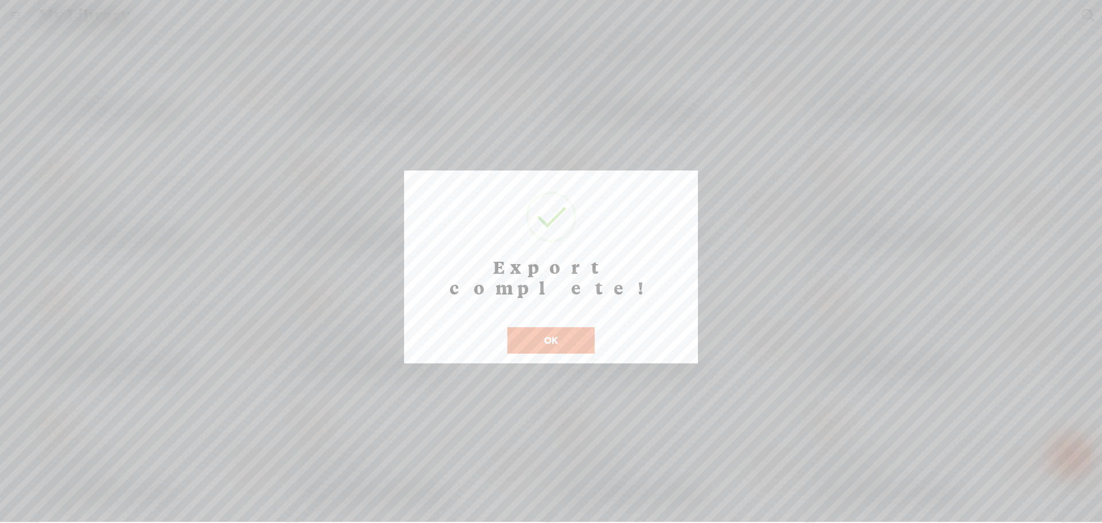
click at [540, 327] on button "OK" at bounding box center [551, 340] width 87 height 26
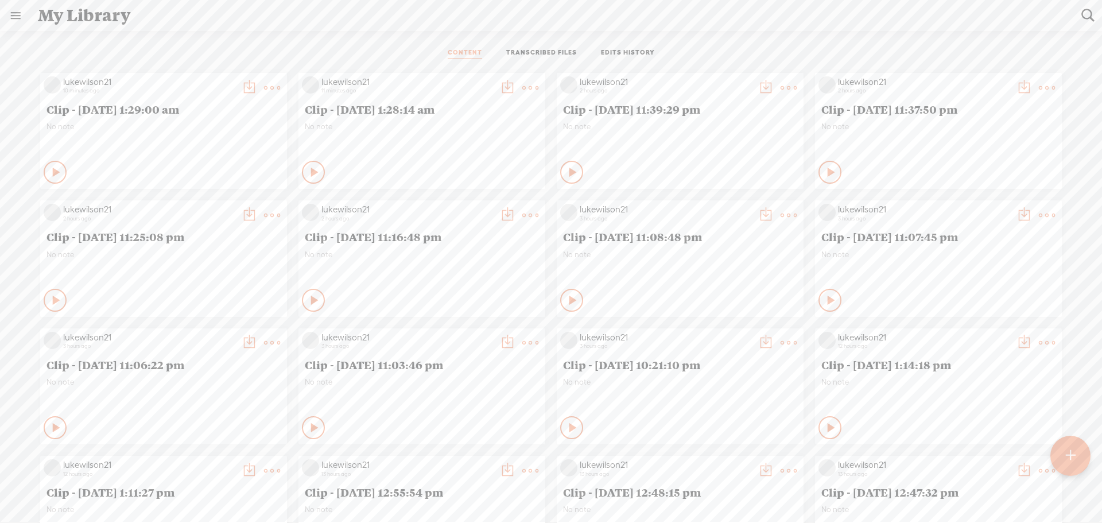
click at [745, 57] on div "CONTENT TRANSCRIBED FILES EDITS HISTORY" at bounding box center [551, 54] width 1085 height 28
click at [1078, 446] on div at bounding box center [1071, 456] width 40 height 40
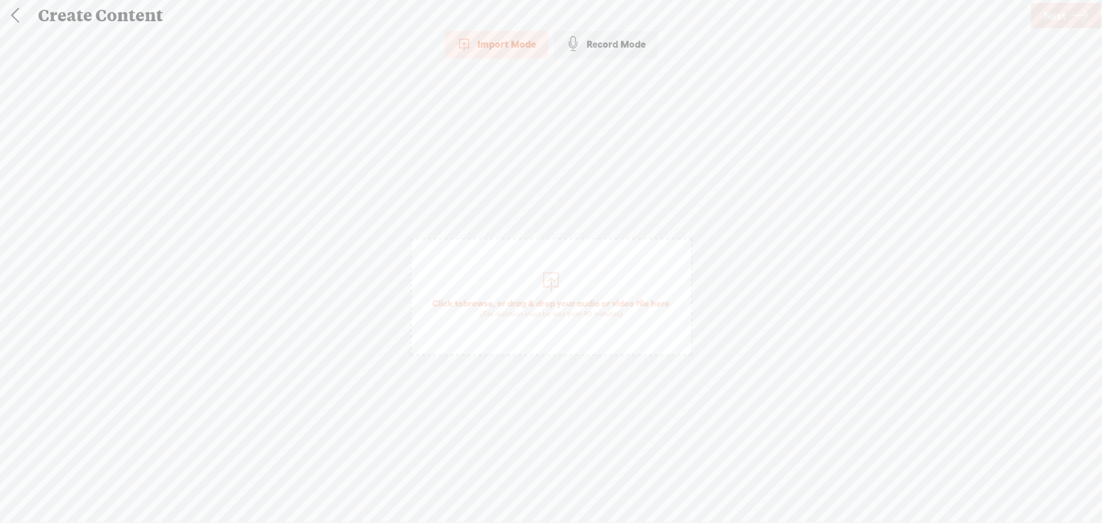
click at [573, 299] on span "Click to browse , or drag & drop your audio or video file here (File duration m…" at bounding box center [551, 308] width 249 height 33
click at [1055, 19] on span "Next" at bounding box center [1055, 15] width 22 height 29
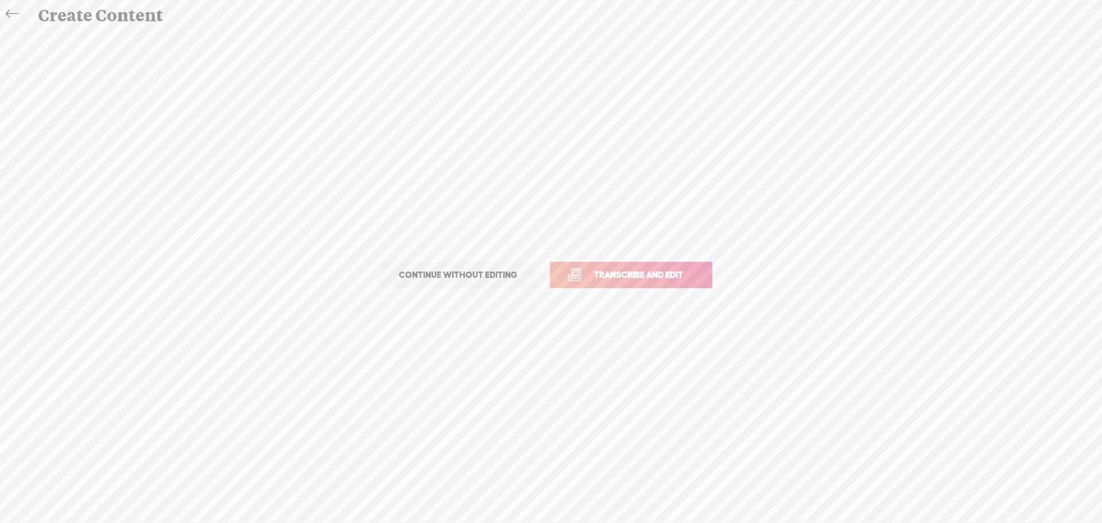
click at [649, 274] on span "Transcribe and edit" at bounding box center [638, 274] width 113 height 13
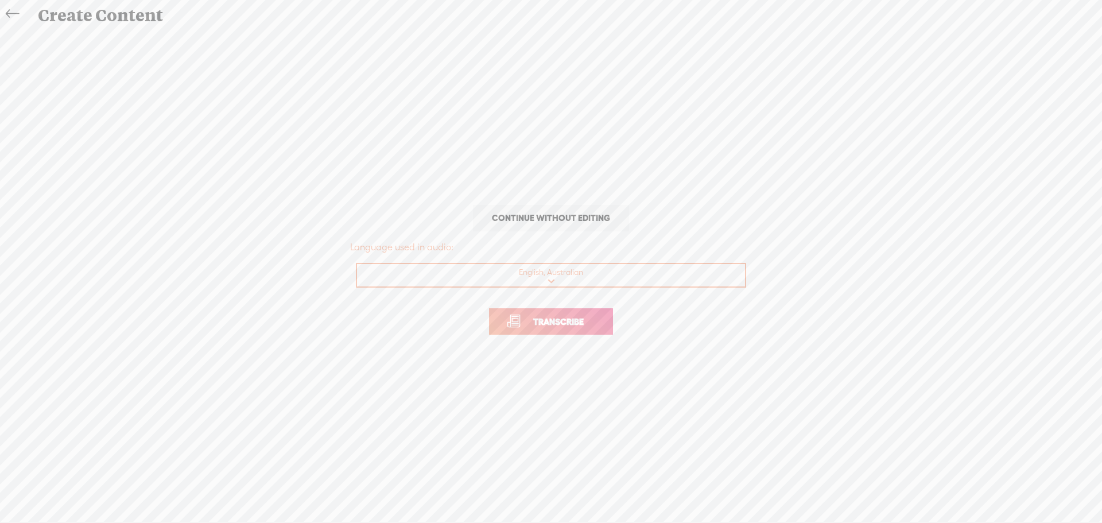
click at [593, 318] on span "Transcribe" at bounding box center [558, 321] width 75 height 13
